Goal: Task Accomplishment & Management: Complete application form

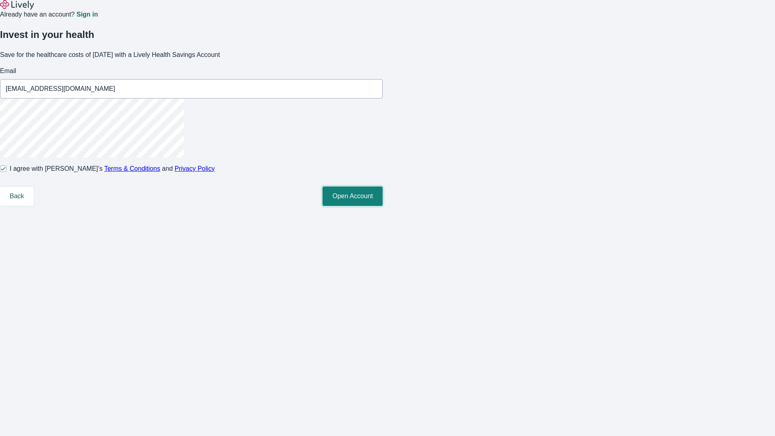
click at [383, 206] on button "Open Account" at bounding box center [352, 195] width 60 height 19
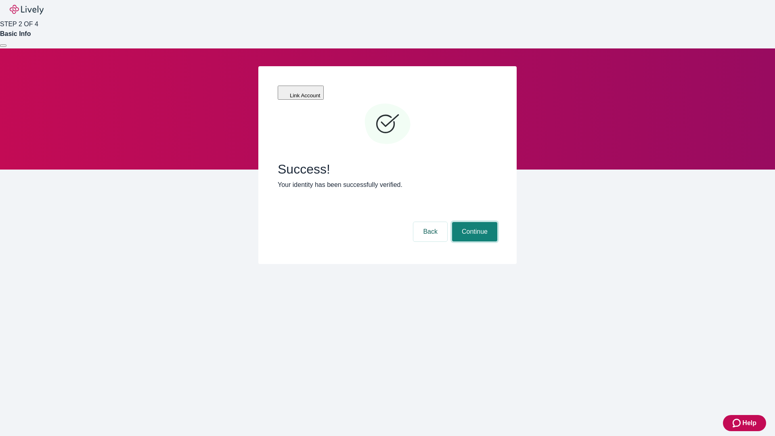
click at [473, 222] on button "Continue" at bounding box center [474, 231] width 45 height 19
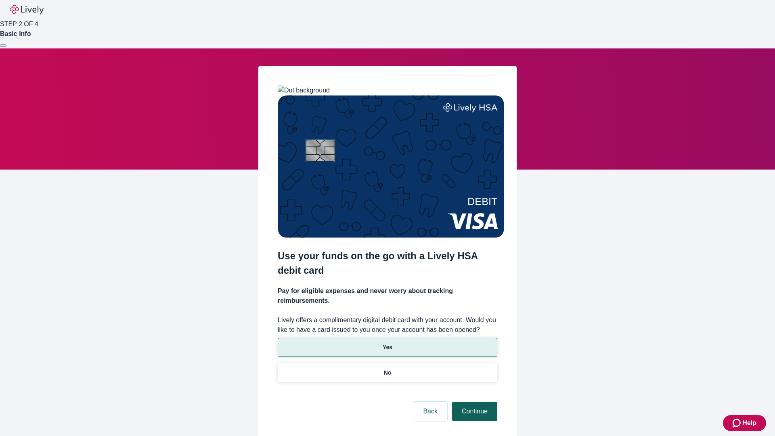
click at [387, 343] on p "Yes" at bounding box center [388, 347] width 10 height 8
click at [473, 402] on button "Continue" at bounding box center [474, 411] width 45 height 19
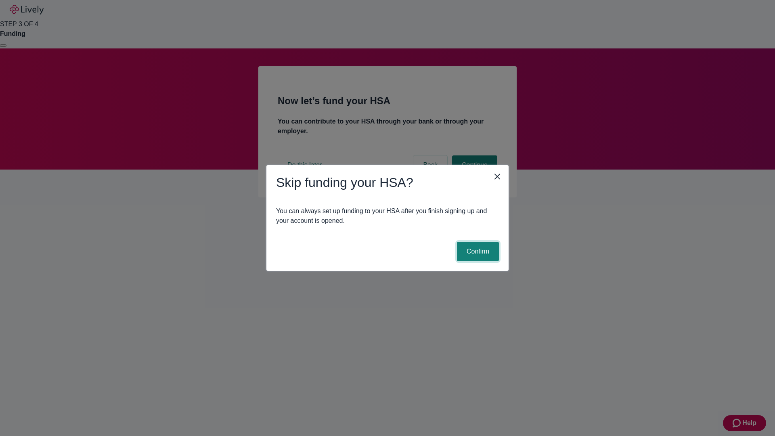
click at [477, 251] on button "Confirm" at bounding box center [478, 251] width 42 height 19
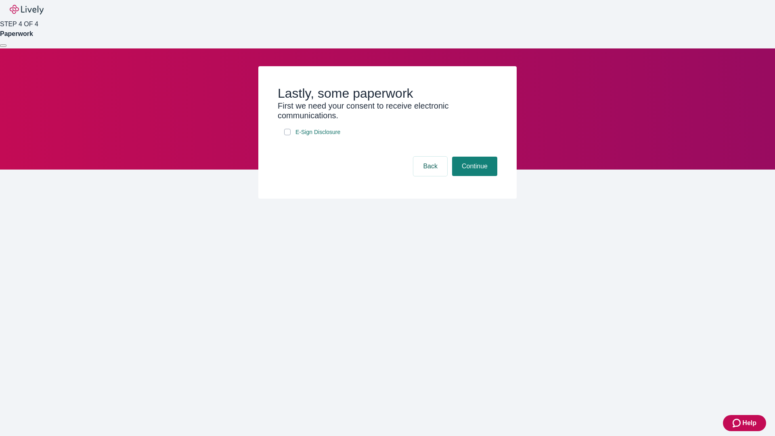
click at [287, 135] on input "E-Sign Disclosure" at bounding box center [287, 132] width 6 height 6
checkbox input "true"
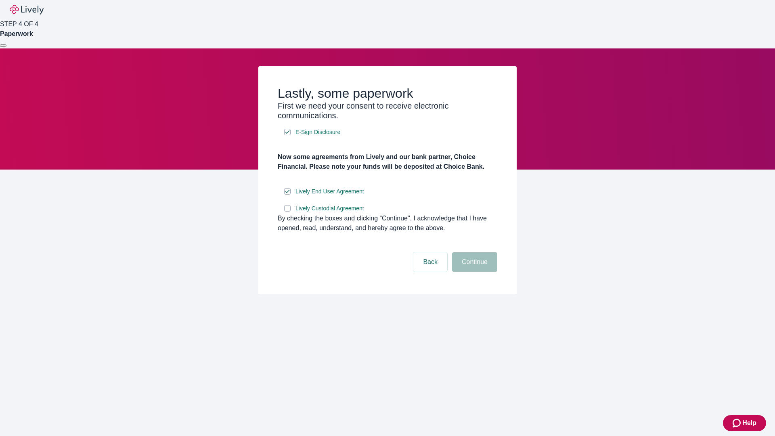
click at [287, 211] on input "Lively Custodial Agreement" at bounding box center [287, 208] width 6 height 6
checkbox input "true"
click at [473, 272] on button "Continue" at bounding box center [474, 261] width 45 height 19
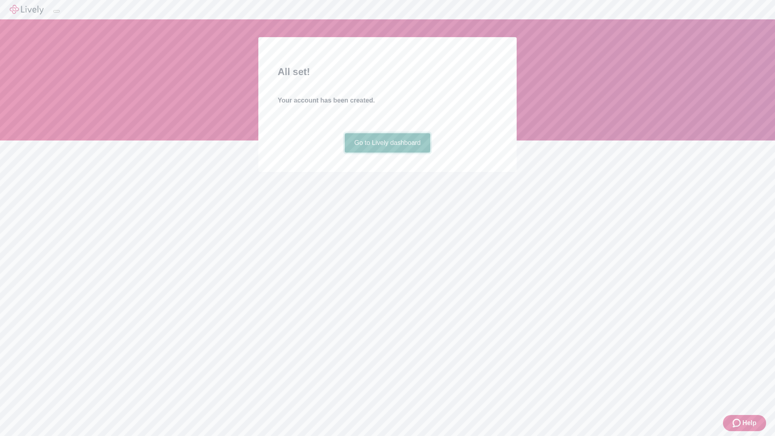
click at [387, 153] on link "Go to Lively dashboard" at bounding box center [388, 142] width 86 height 19
